Goal: Information Seeking & Learning: Learn about a topic

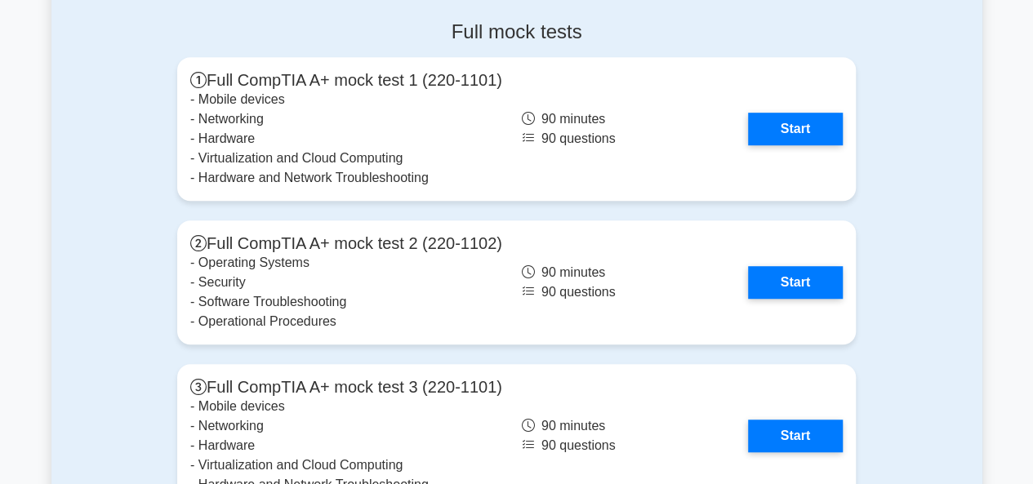
scroll to position [3525, 0]
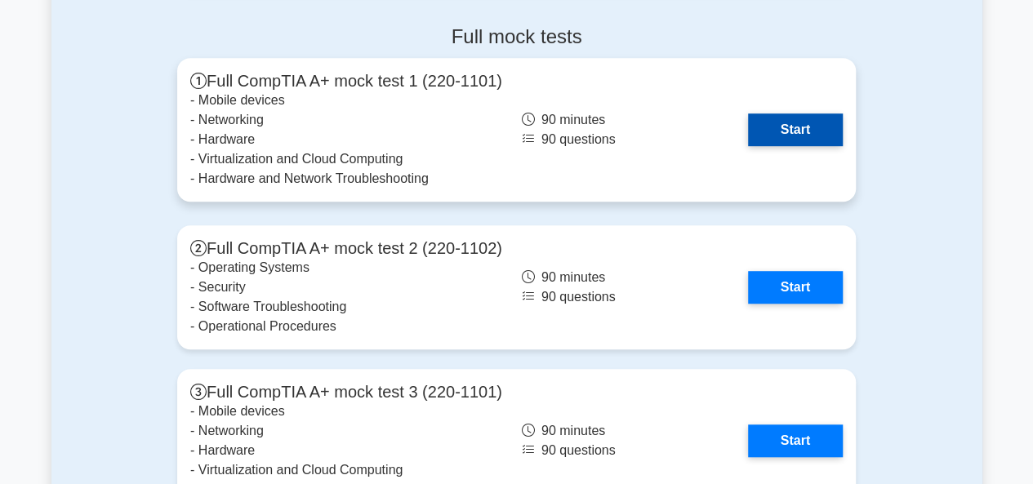
click at [813, 137] on link "Start" at bounding box center [795, 129] width 95 height 33
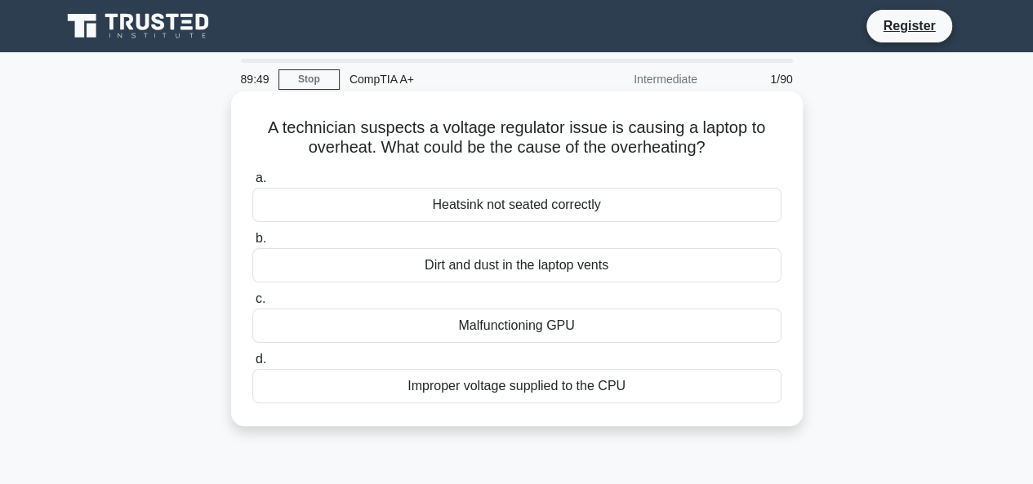
click at [628, 171] on label "a. Heatsink not seated correctly" at bounding box center [516, 195] width 529 height 54
click at [252, 173] on input "a. Heatsink not seated correctly" at bounding box center [252, 178] width 0 height 11
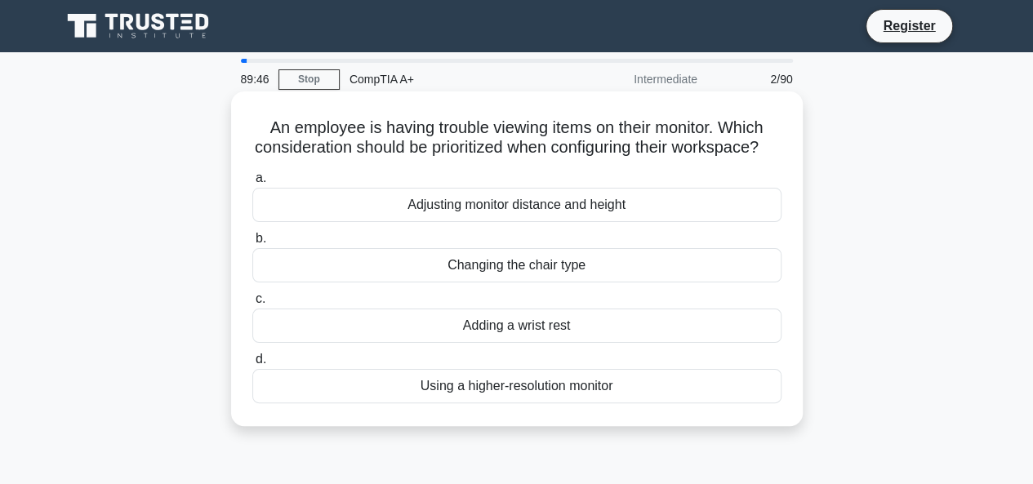
scroll to position [13, 0]
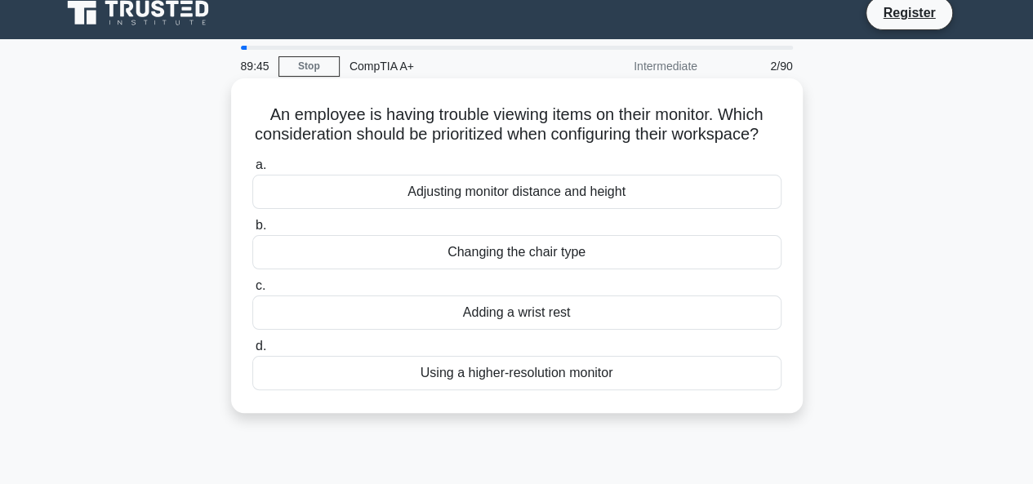
click at [758, 145] on icon ".spinner_0XTQ{transform-origin:center;animation:spinner_y6GP .75s linear infini…" at bounding box center [768, 136] width 20 height 20
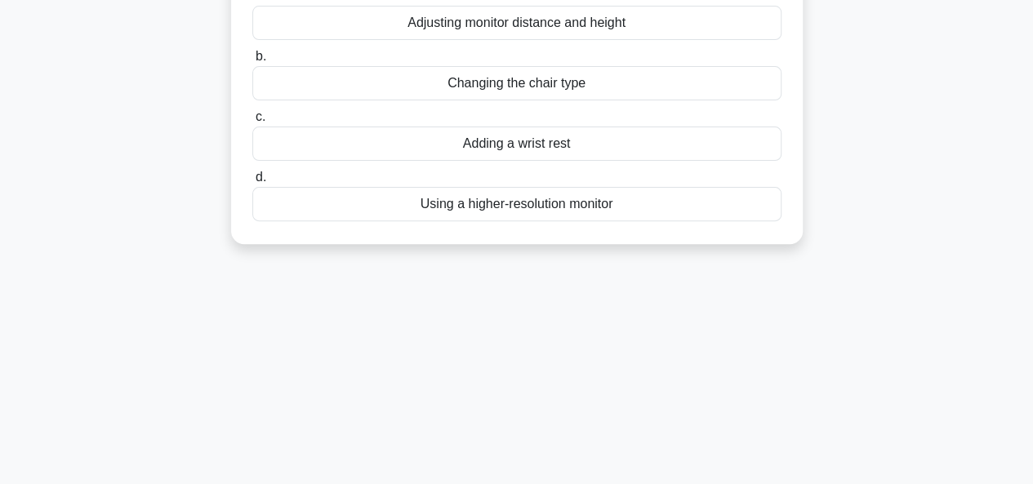
scroll to position [217, 0]
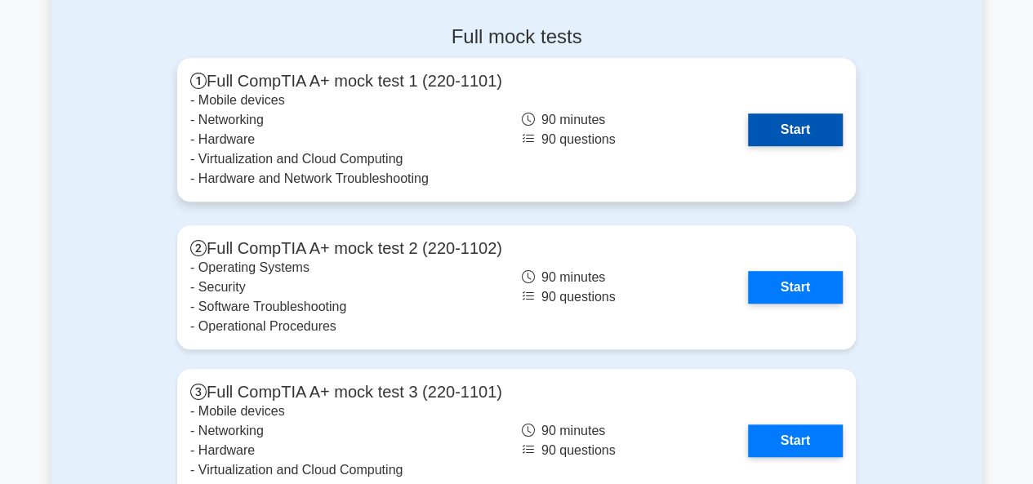
click at [786, 122] on link "Start" at bounding box center [795, 129] width 95 height 33
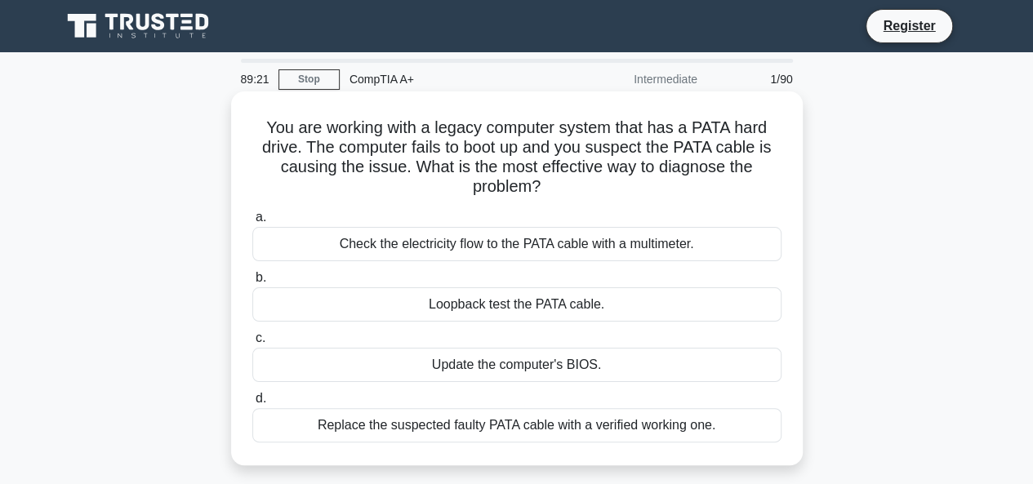
click at [521, 246] on div "Check the electricity flow to the PATA cable with a multimeter." at bounding box center [516, 244] width 529 height 34
click at [252, 223] on input "a. Check the electricity flow to the PATA cable with a multimeter." at bounding box center [252, 217] width 0 height 11
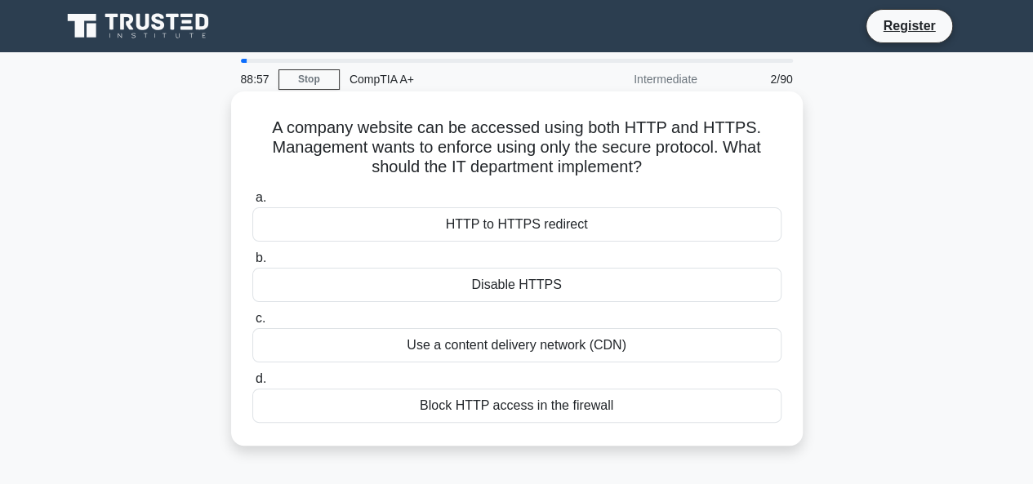
click at [493, 408] on div "Block HTTP access in the firewall" at bounding box center [516, 406] width 529 height 34
click at [252, 384] on input "d. Block HTTP access in the firewall" at bounding box center [252, 379] width 0 height 11
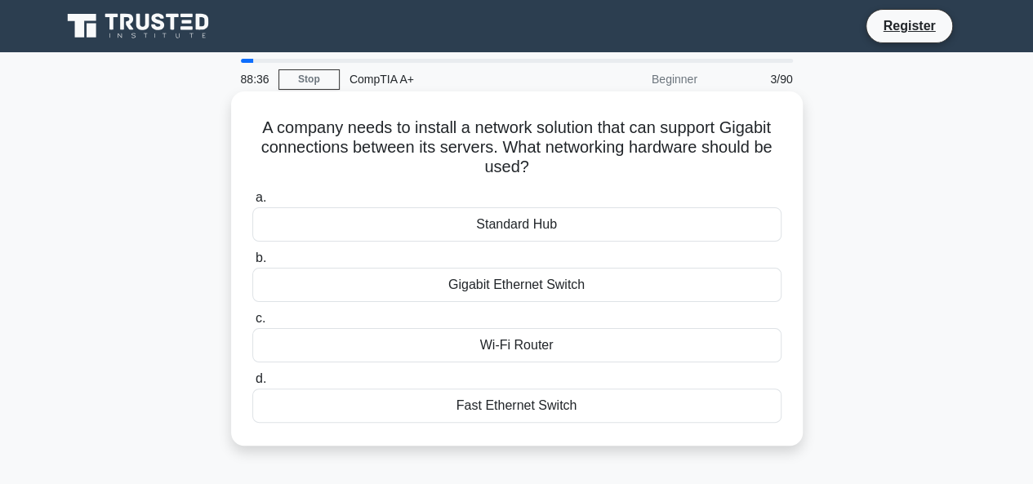
click at [540, 296] on div "Gigabit Ethernet Switch" at bounding box center [516, 285] width 529 height 34
click at [252, 264] on input "b. Gigabit Ethernet Switch" at bounding box center [252, 258] width 0 height 11
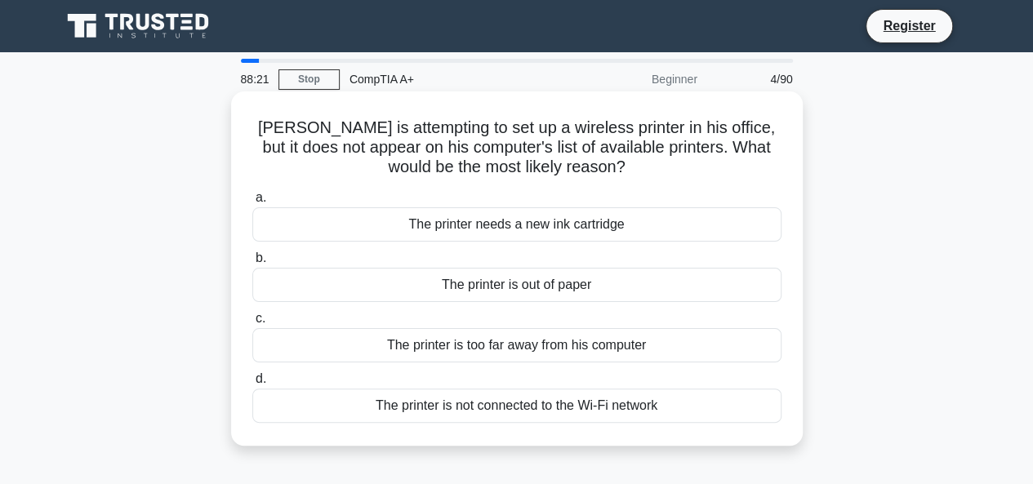
click at [513, 415] on div "The printer is not connected to the Wi-Fi network" at bounding box center [516, 406] width 529 height 34
click at [252, 384] on input "d. The printer is not connected to the Wi-Fi network" at bounding box center [252, 379] width 0 height 11
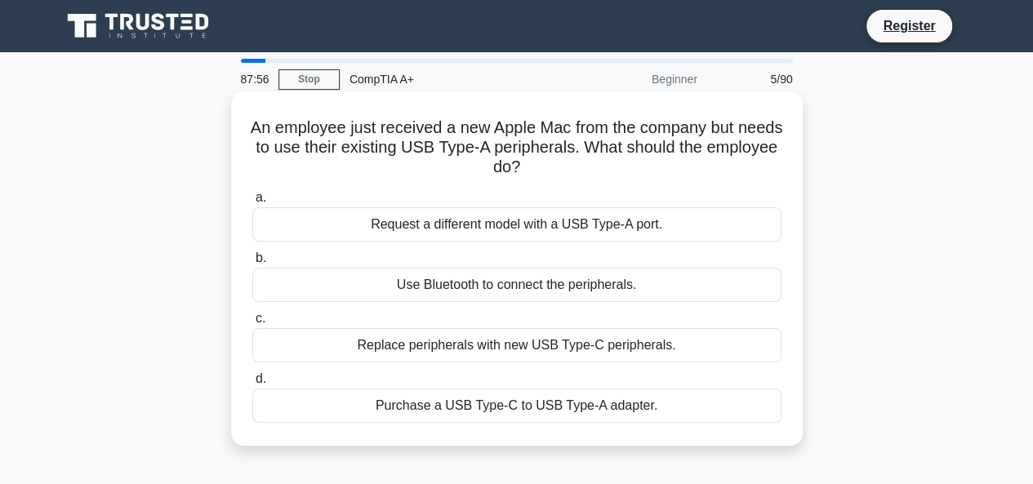
click at [514, 286] on div "Use Bluetooth to connect the peripherals." at bounding box center [516, 285] width 529 height 34
click at [252, 264] on input "b. Use Bluetooth to connect the peripherals." at bounding box center [252, 258] width 0 height 11
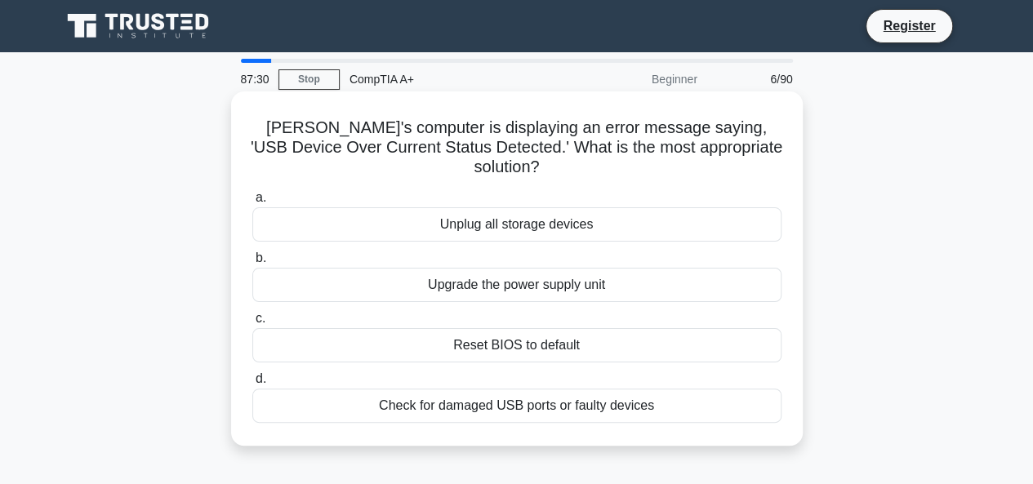
click at [535, 399] on div "Check for damaged USB ports or faulty devices" at bounding box center [516, 406] width 529 height 34
click at [252, 384] on input "d. Check for damaged USB ports or faulty devices" at bounding box center [252, 379] width 0 height 11
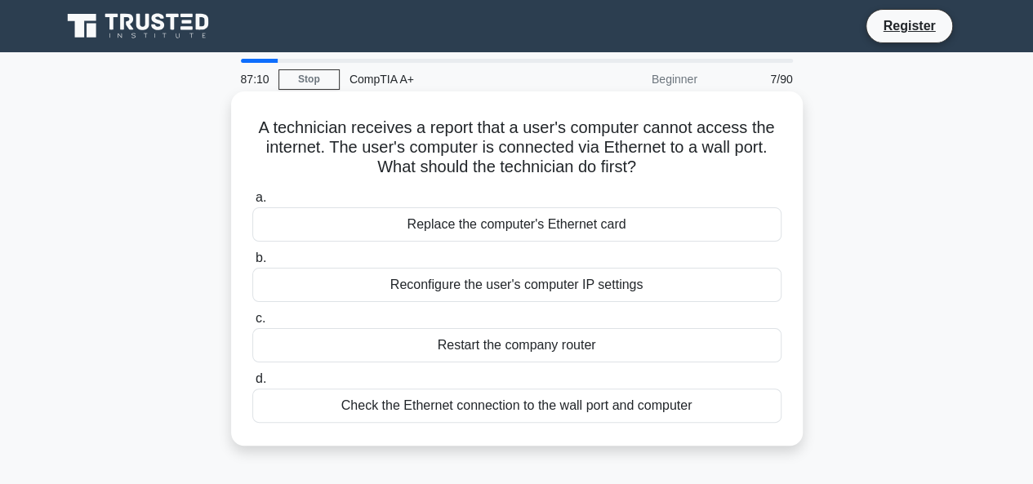
click at [540, 409] on div "Check the Ethernet connection to the wall port and computer" at bounding box center [516, 406] width 529 height 34
click at [252, 384] on input "d. Check the Ethernet connection to the wall port and computer" at bounding box center [252, 379] width 0 height 11
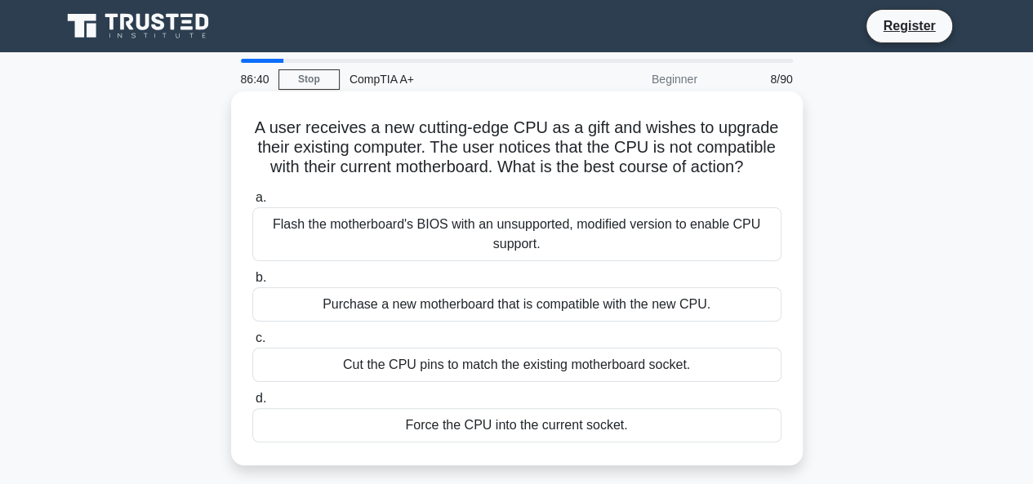
click at [592, 293] on div "Purchase a new motherboard that is compatible with the new CPU." at bounding box center [516, 304] width 529 height 34
click at [252, 283] on input "b. Purchase a new motherboard that is compatible with the new CPU." at bounding box center [252, 278] width 0 height 11
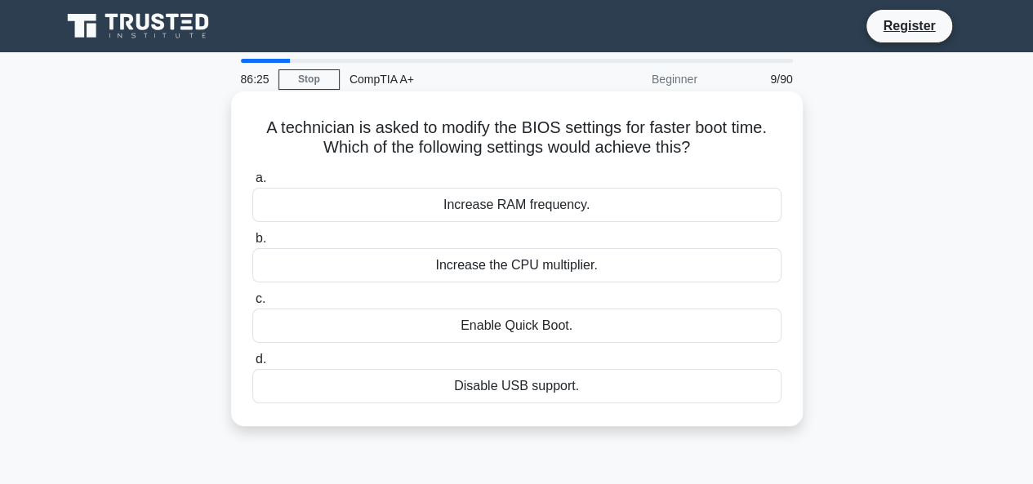
click at [580, 322] on div "Enable Quick Boot." at bounding box center [516, 326] width 529 height 34
click at [252, 304] on input "c. Enable Quick Boot." at bounding box center [252, 299] width 0 height 11
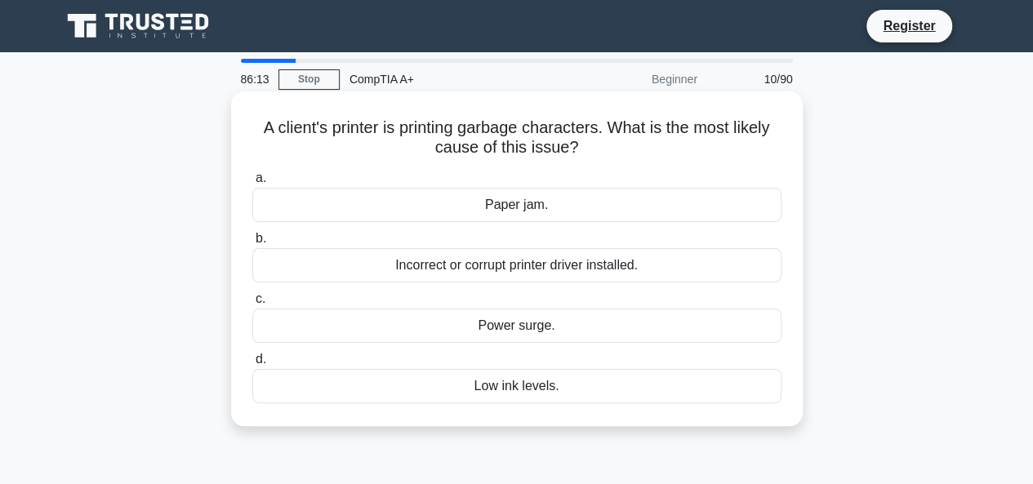
click at [593, 266] on div "Incorrect or corrupt printer driver installed." at bounding box center [516, 265] width 529 height 34
click at [252, 244] on input "b. Incorrect or corrupt printer driver installed." at bounding box center [252, 238] width 0 height 11
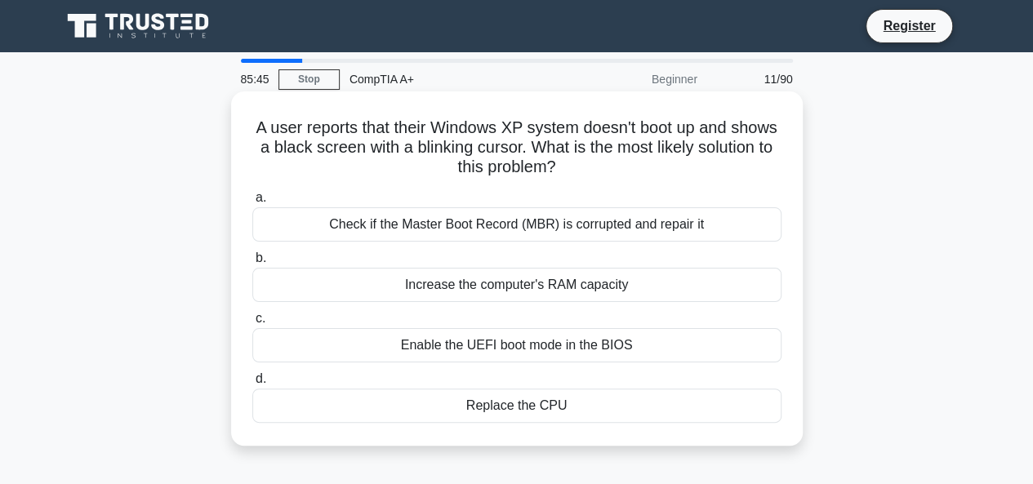
click at [610, 222] on div "Check if the Master Boot Record (MBR) is corrupted and repair it" at bounding box center [516, 224] width 529 height 34
click at [252, 203] on input "a. Check if the Master Boot Record (MBR) is corrupted and repair it" at bounding box center [252, 198] width 0 height 11
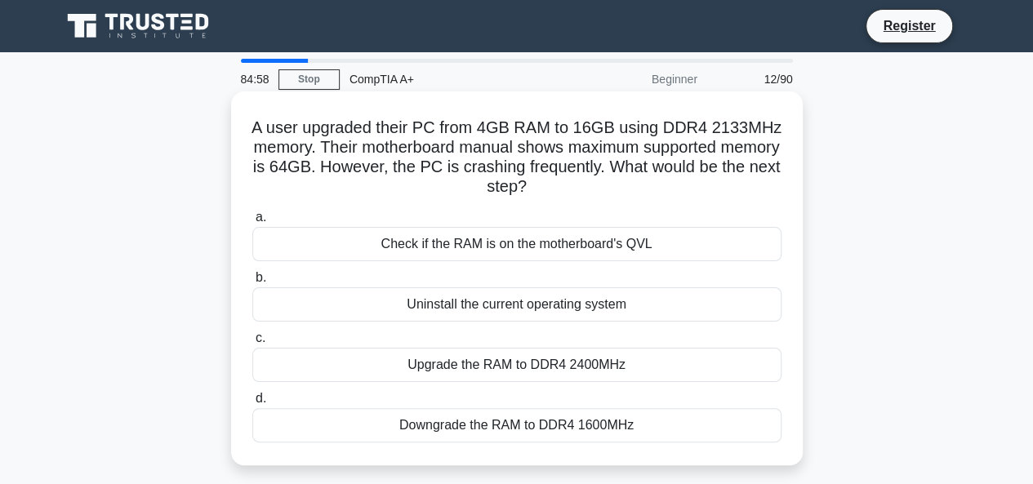
click at [553, 375] on div "Upgrade the RAM to DDR4 2400MHz" at bounding box center [516, 365] width 529 height 34
click at [252, 344] on input "c. Upgrade the RAM to DDR4 2400MHz" at bounding box center [252, 338] width 0 height 11
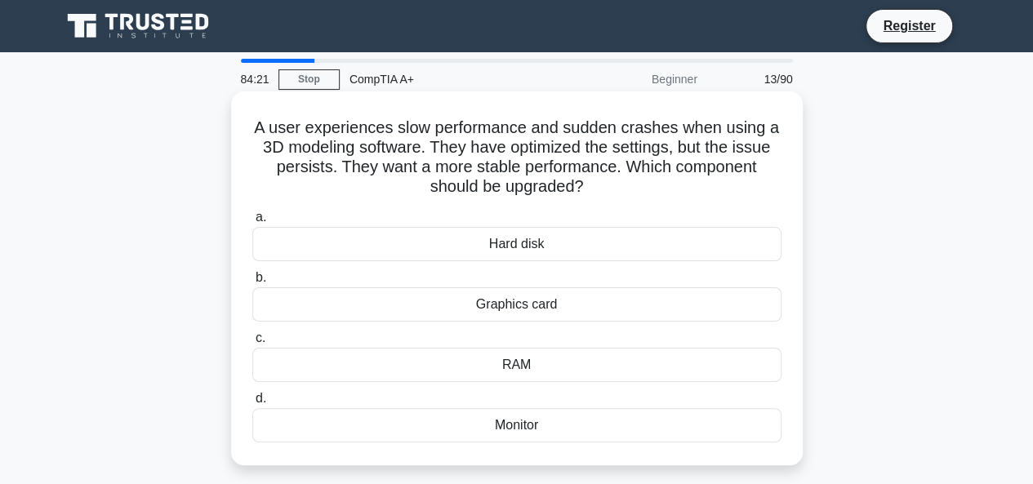
click at [564, 300] on div "Graphics card" at bounding box center [516, 304] width 529 height 34
click at [252, 283] on input "b. Graphics card" at bounding box center [252, 278] width 0 height 11
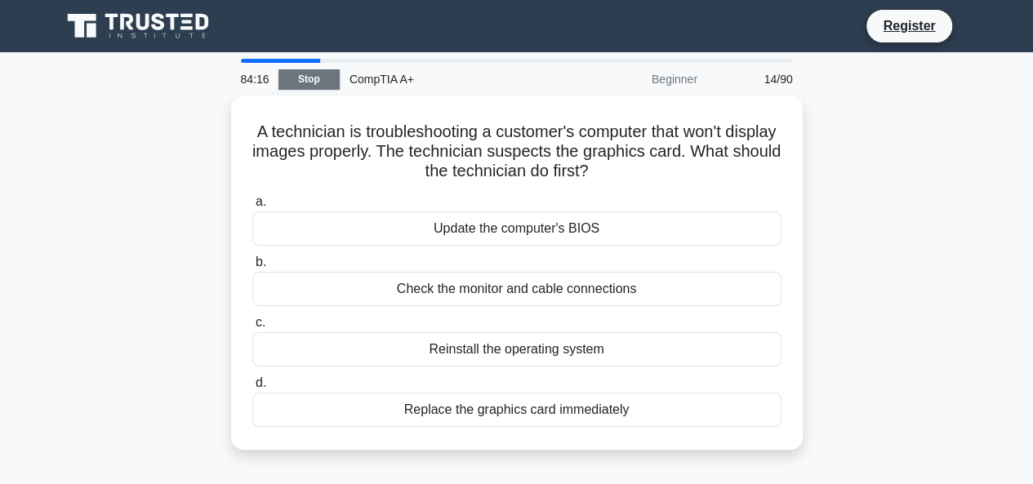
click at [322, 73] on link "Stop" at bounding box center [308, 79] width 61 height 20
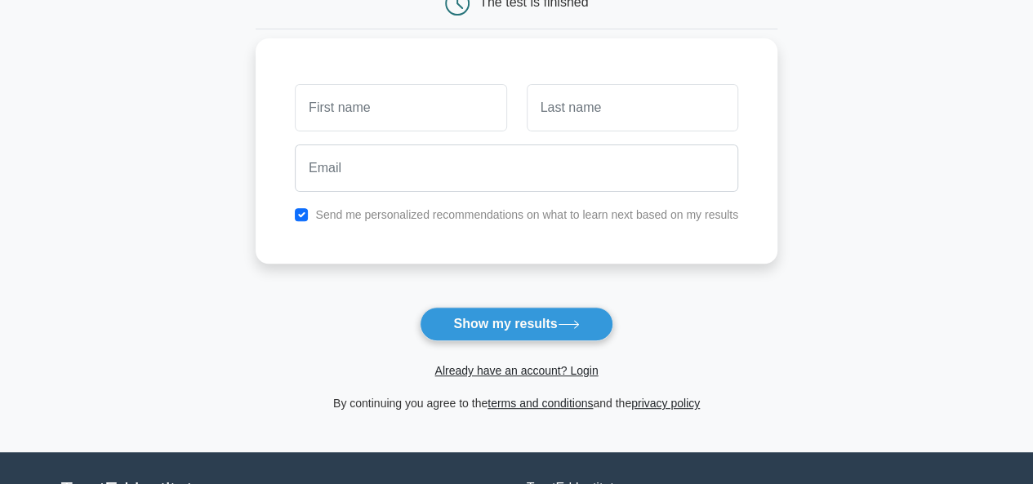
scroll to position [190, 0]
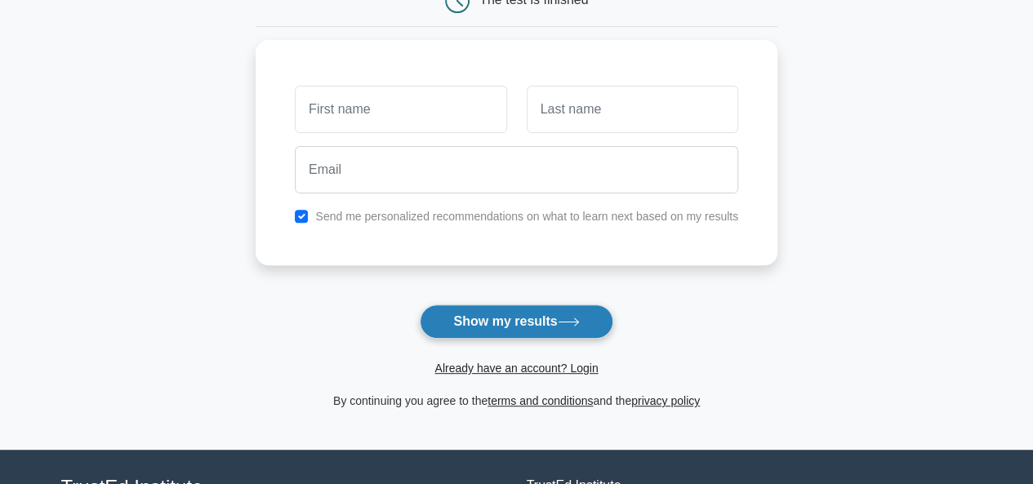
click at [478, 304] on button "Show my results" at bounding box center [516, 321] width 193 height 34
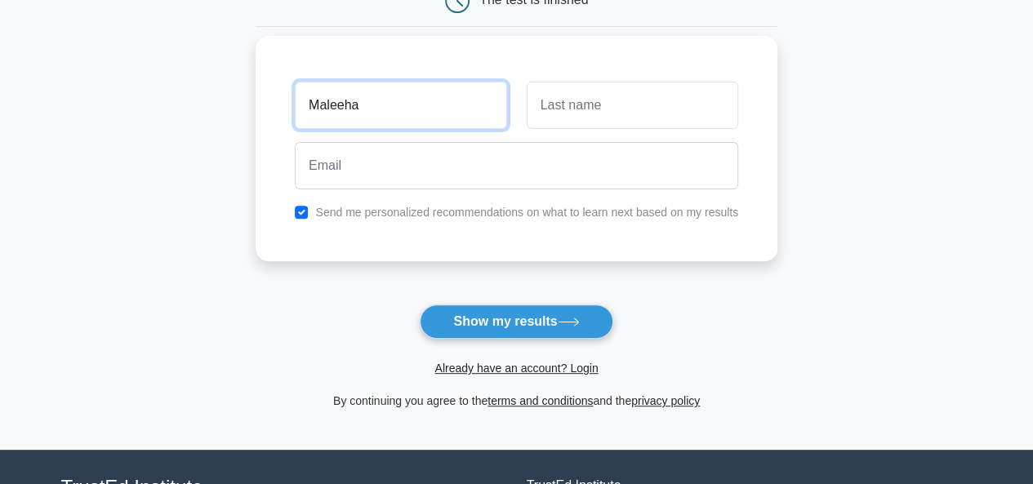
type input "Maleeha"
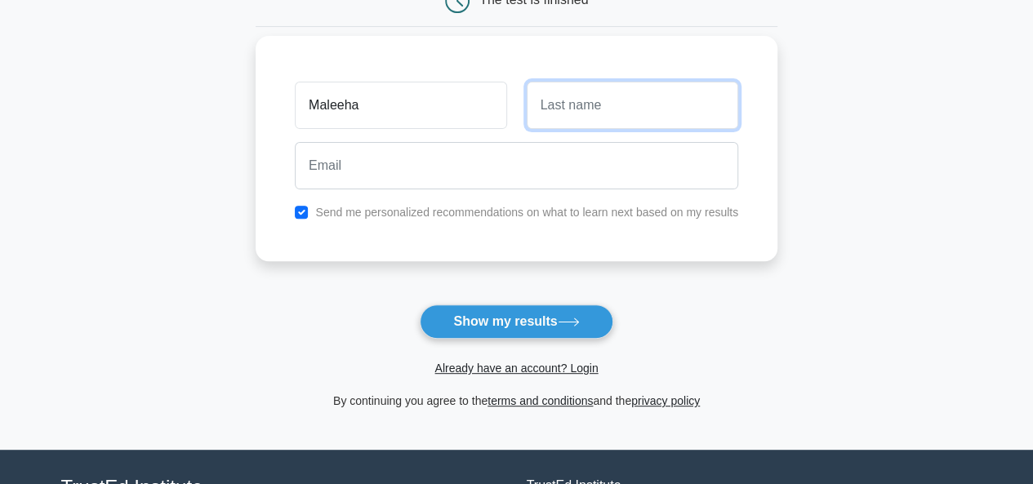
click at [566, 115] on input "text" at bounding box center [631, 105] width 211 height 47
type input "Docrat"
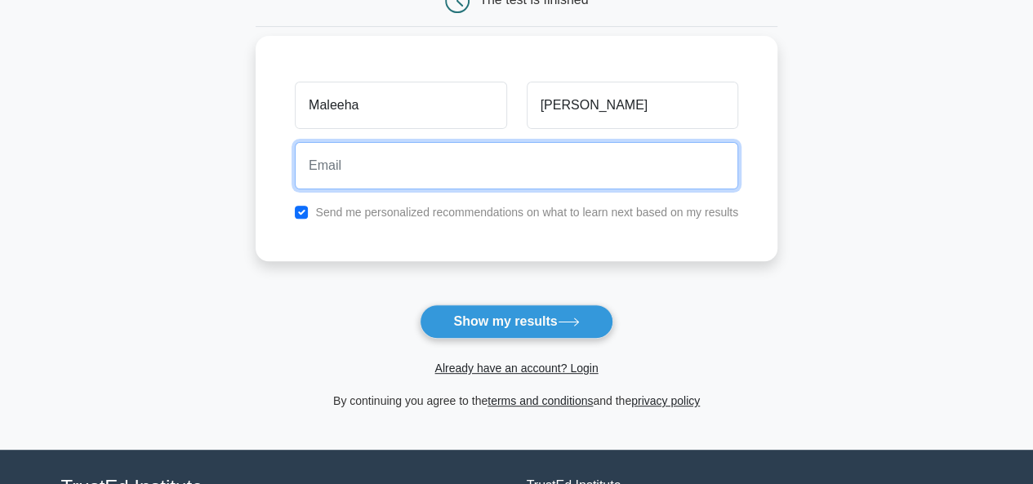
click at [539, 155] on input "email" at bounding box center [516, 165] width 443 height 47
type input "docratmaleeha@gmail.com"
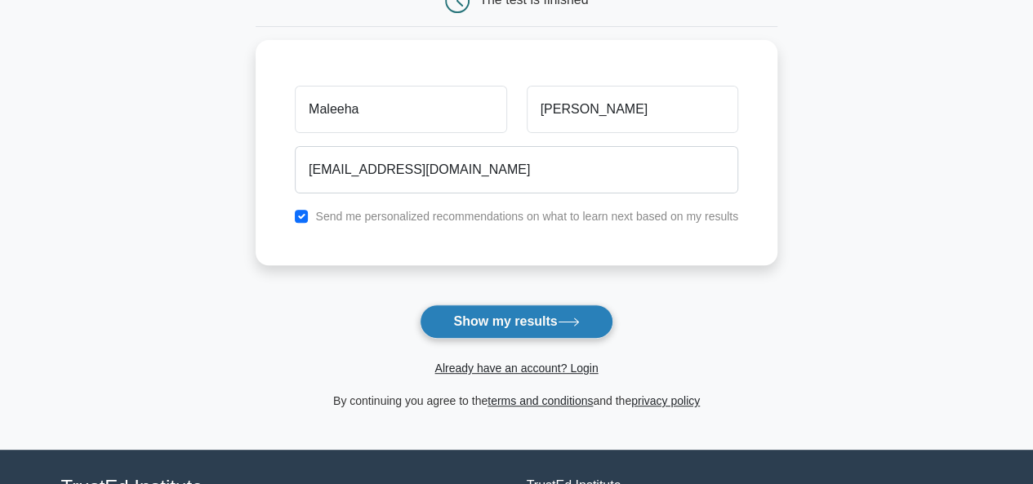
click at [531, 313] on button "Show my results" at bounding box center [516, 321] width 193 height 34
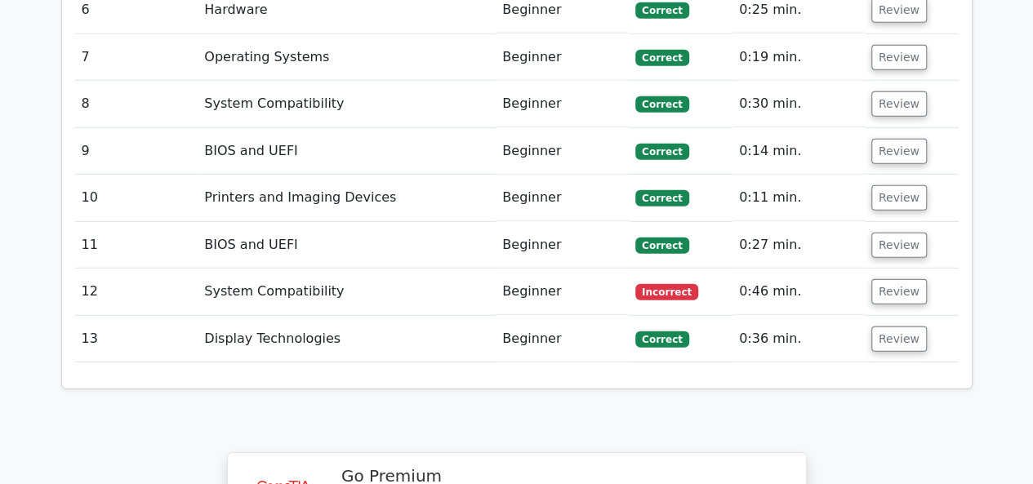
scroll to position [2258, 0]
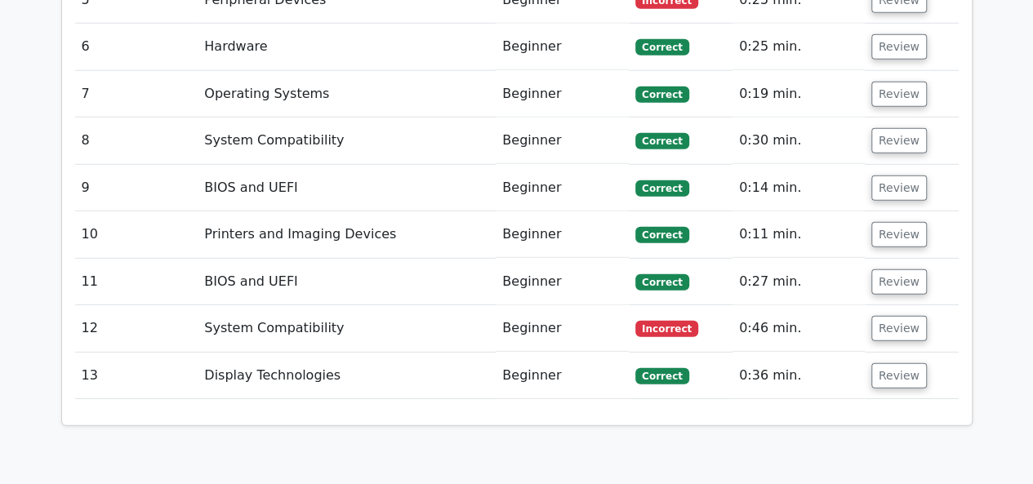
click at [563, 305] on td "Beginner" at bounding box center [561, 328] width 133 height 47
click at [891, 316] on button "Review" at bounding box center [899, 328] width 56 height 25
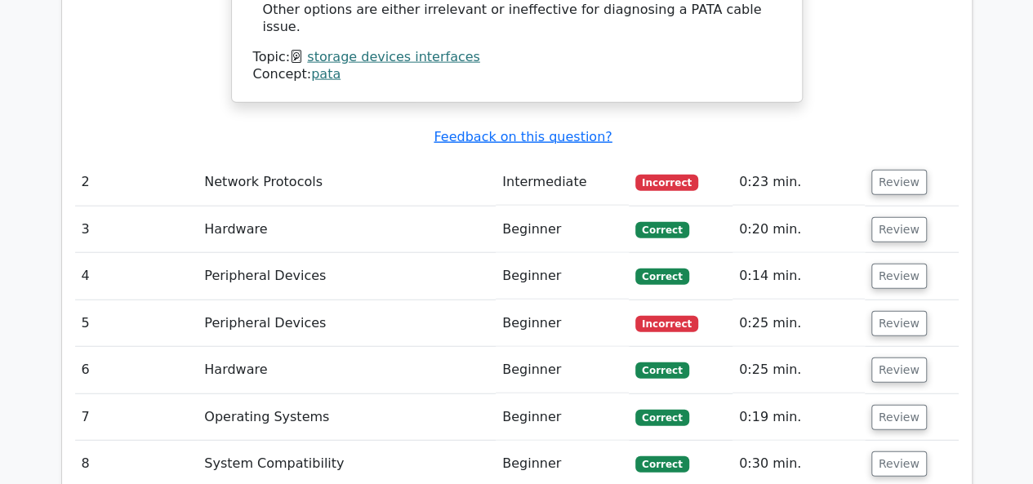
scroll to position [1918, 0]
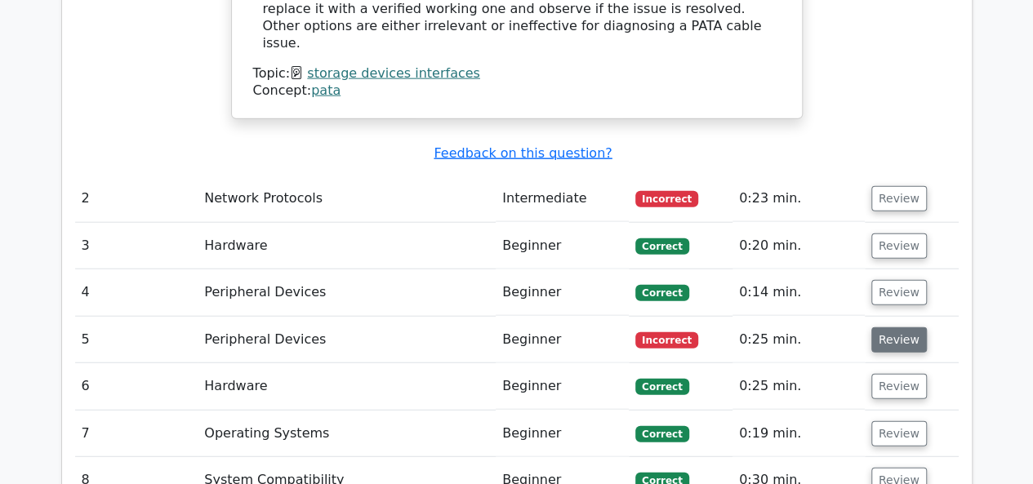
click at [883, 327] on button "Review" at bounding box center [899, 339] width 56 height 25
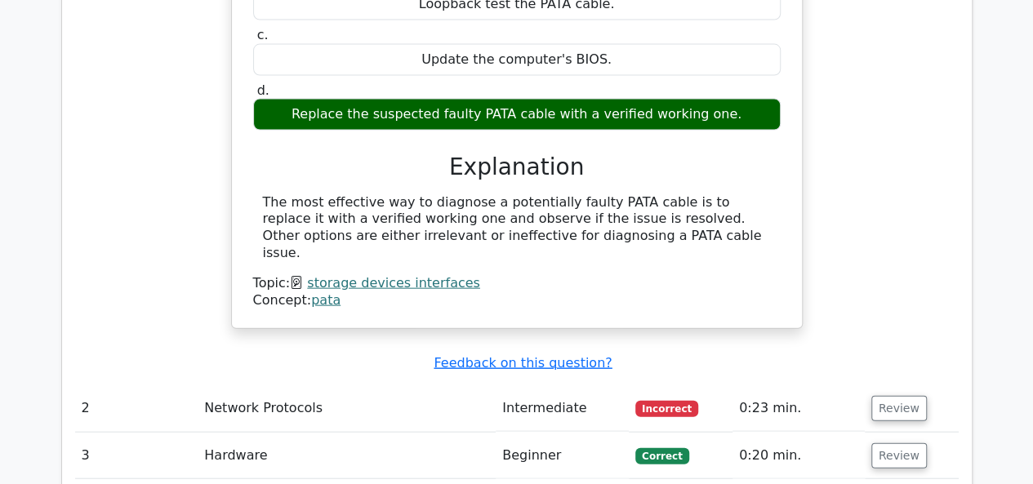
scroll to position [1686, 0]
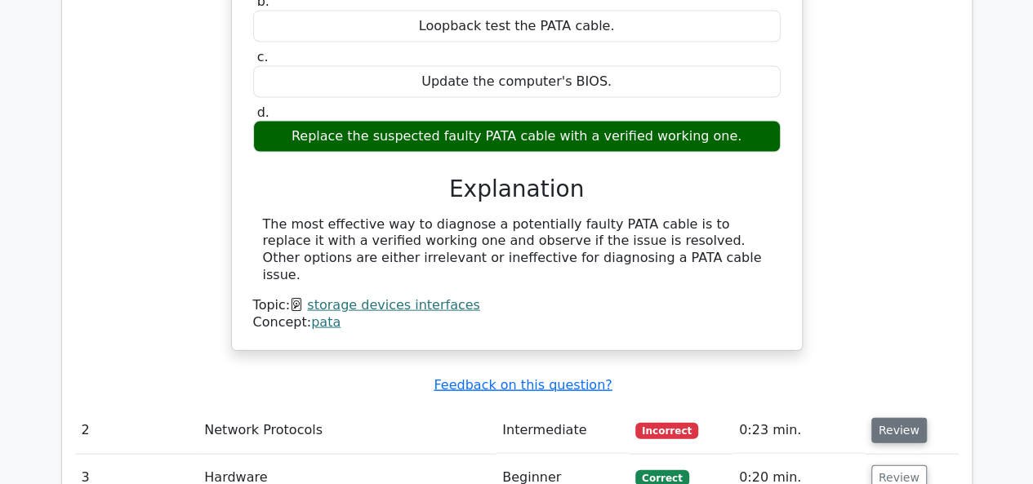
click at [906, 418] on button "Review" at bounding box center [899, 430] width 56 height 25
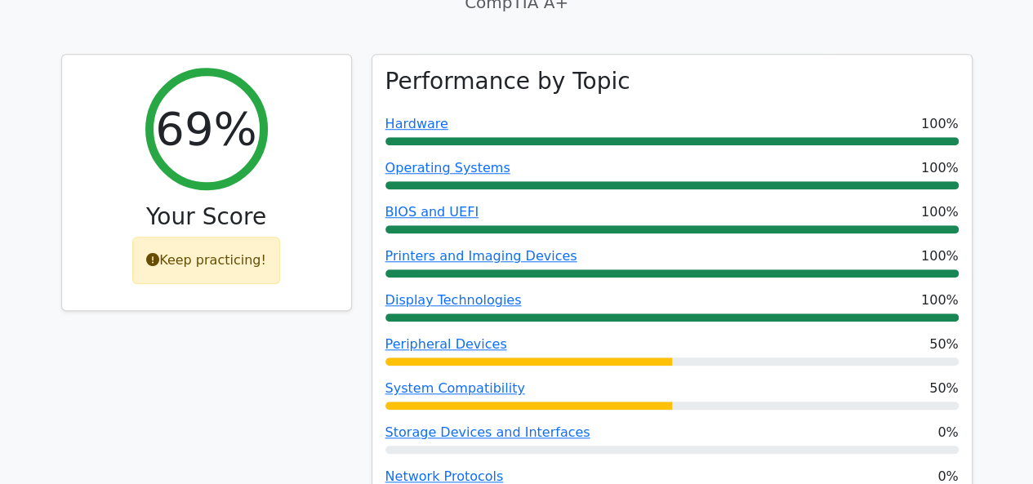
scroll to position [598, 0]
